Goal: Task Accomplishment & Management: Manage account settings

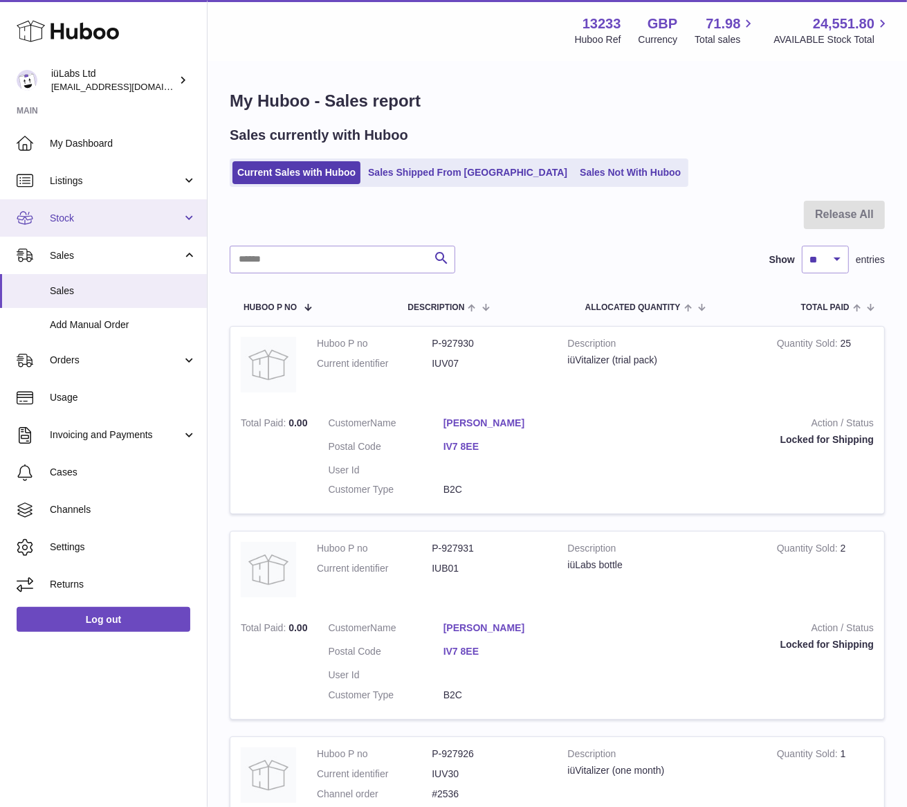
click at [121, 225] on link "Stock" at bounding box center [103, 217] width 207 height 37
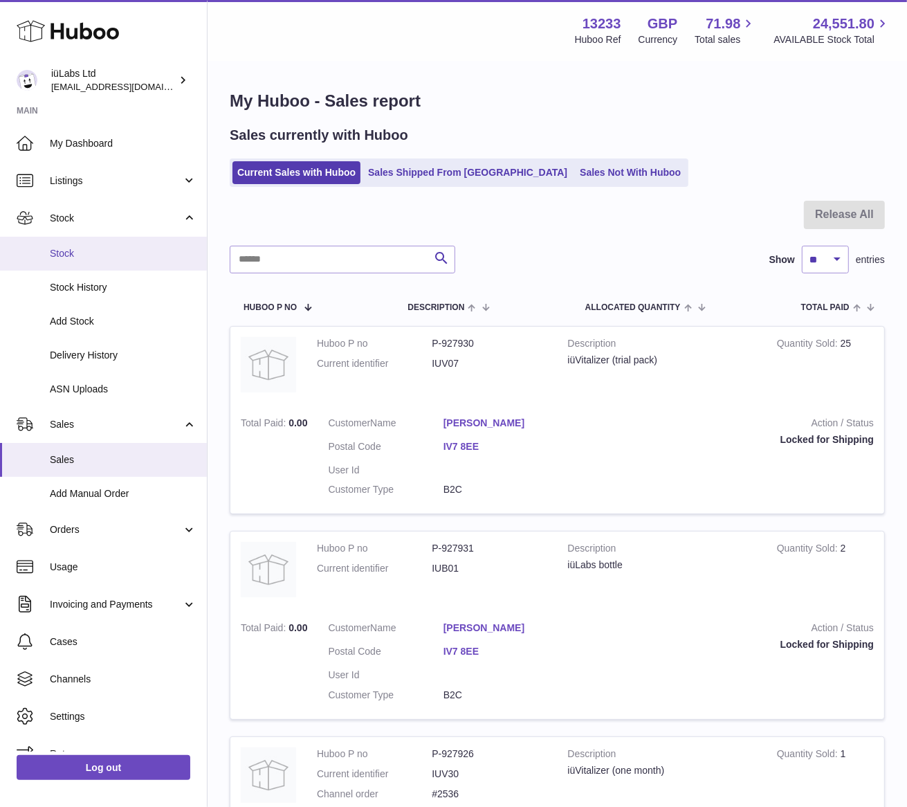
click at [120, 250] on span "Stock" at bounding box center [123, 253] width 147 height 13
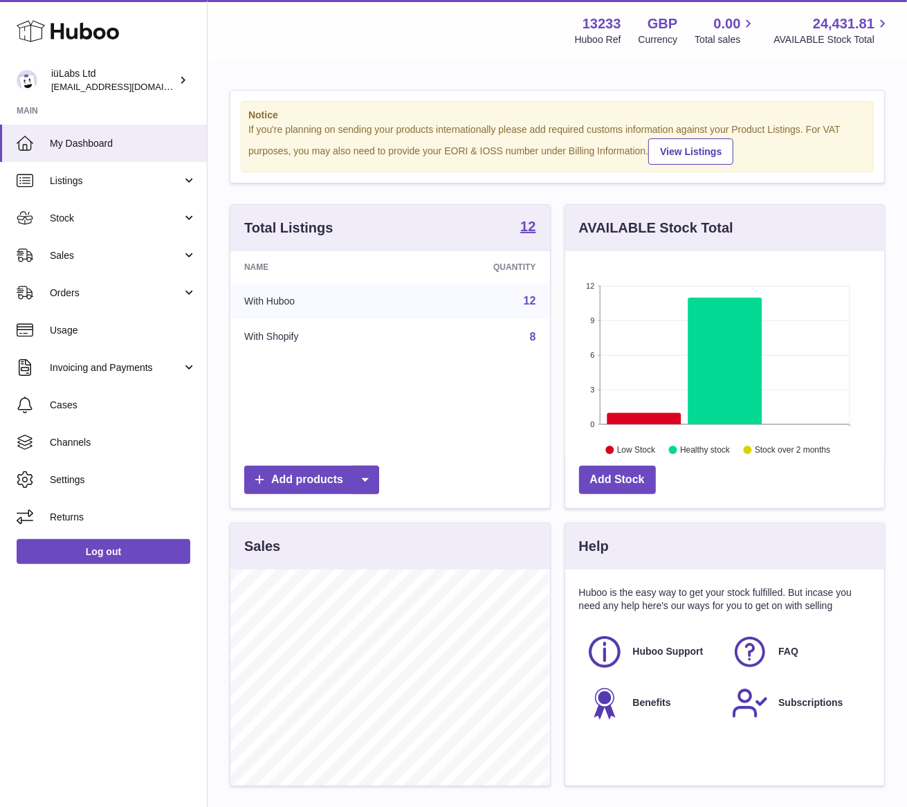
scroll to position [215, 319]
click at [83, 208] on link "Stock" at bounding box center [103, 217] width 207 height 37
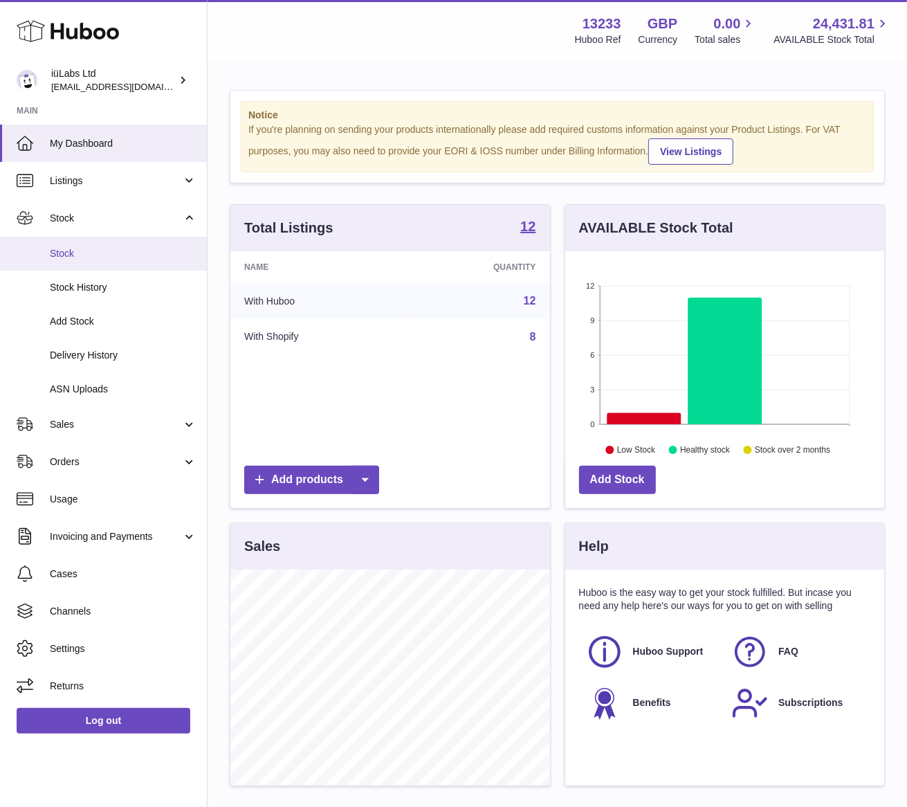
click at [83, 250] on span "Stock" at bounding box center [123, 253] width 147 height 13
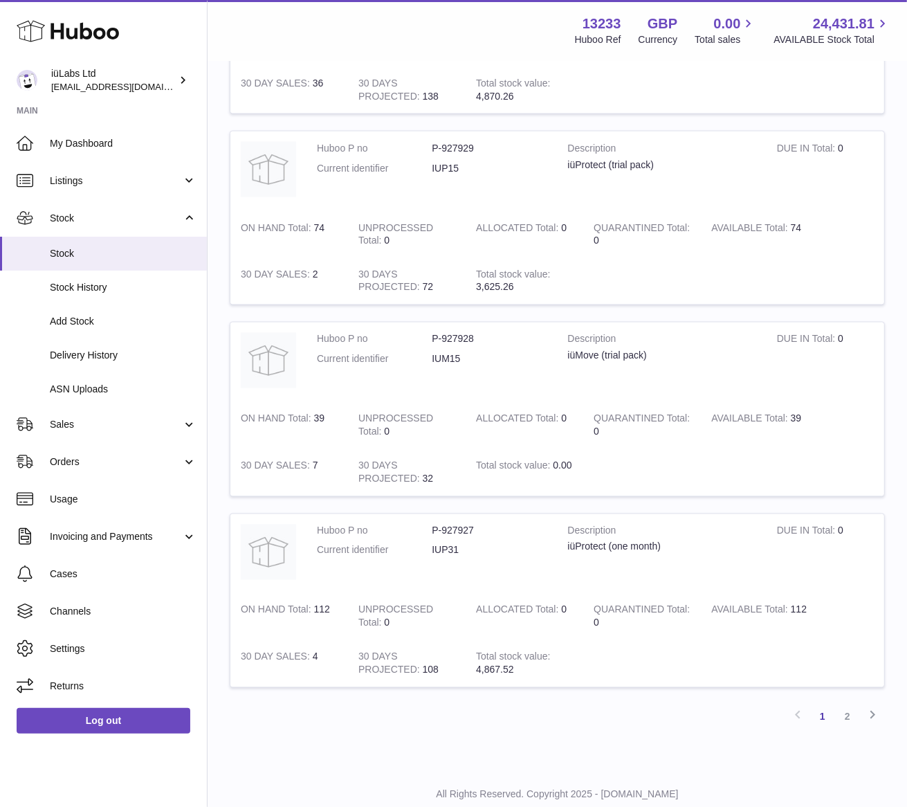
scroll to position [1583, 0]
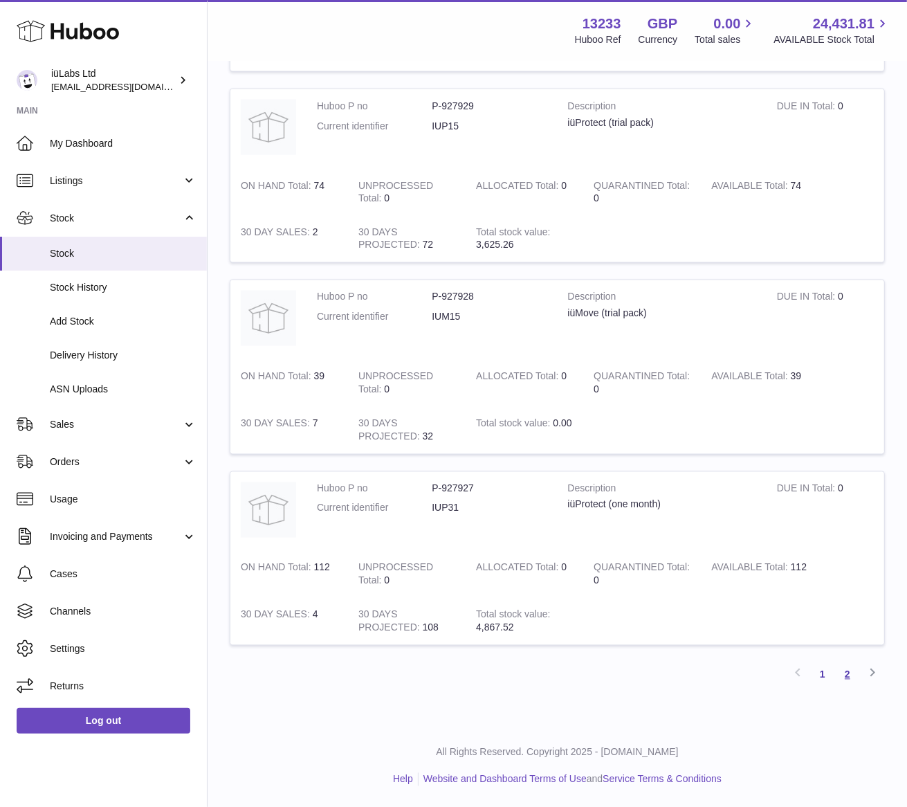
click at [847, 684] on link "2" at bounding box center [847, 674] width 25 height 25
